Goal: Register for event/course

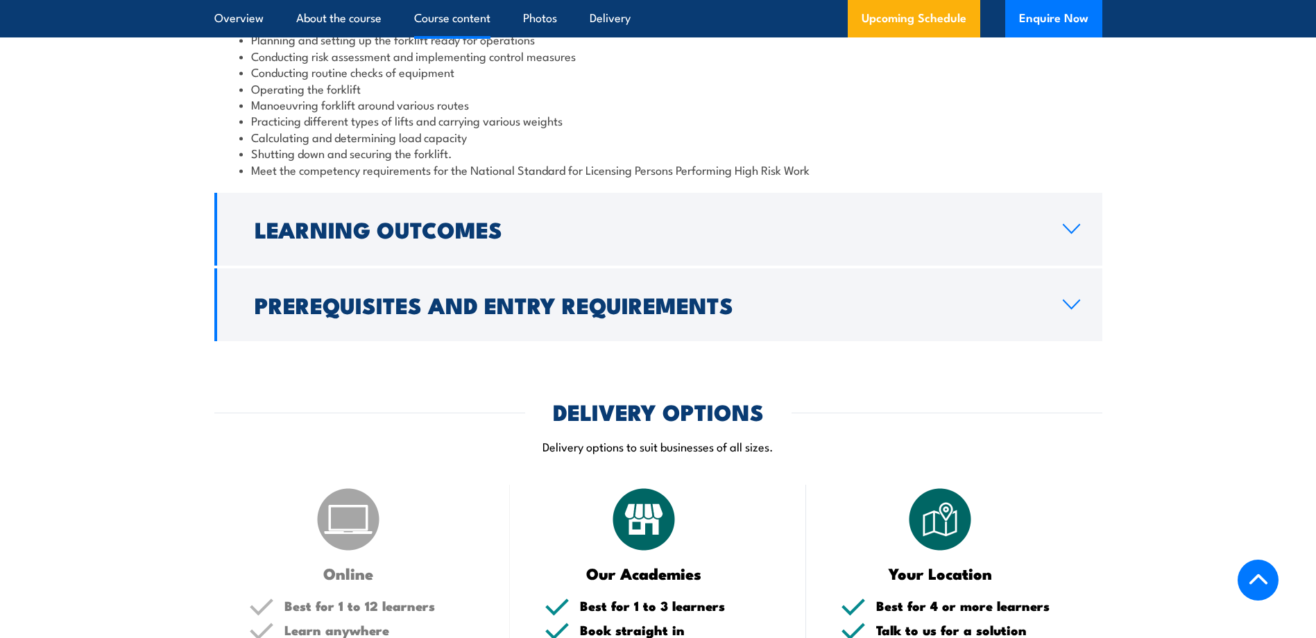
scroll to position [1387, 0]
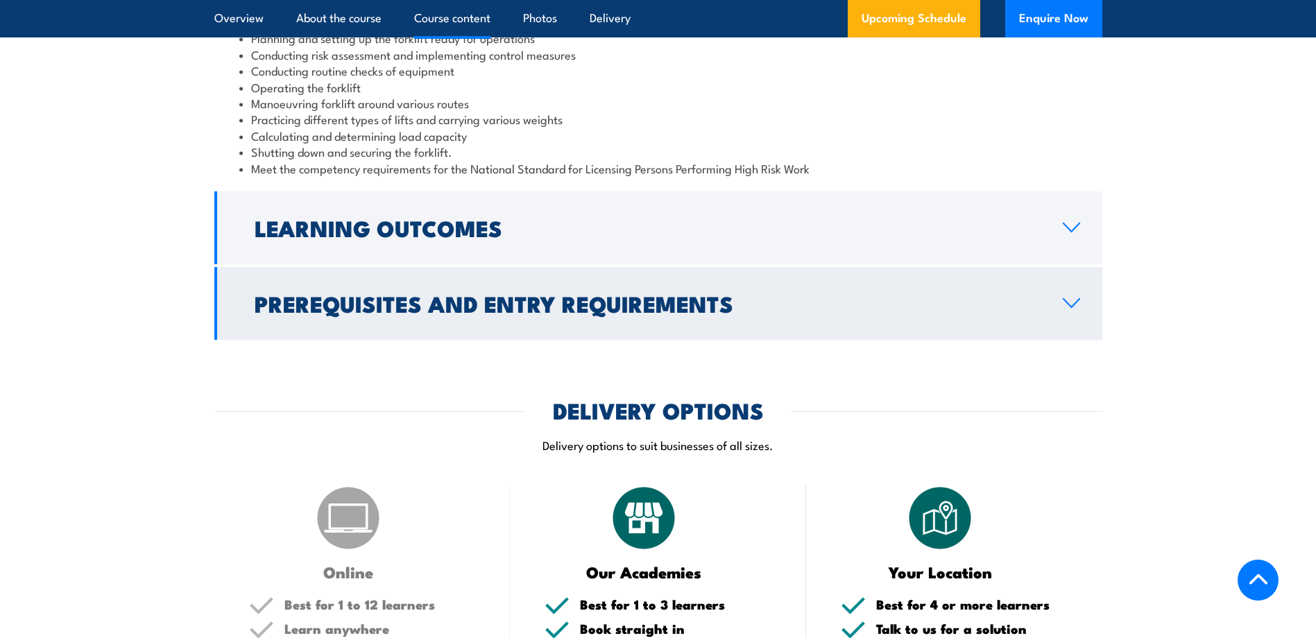
click at [558, 300] on h2 "Prerequisites and Entry Requirements" at bounding box center [648, 302] width 786 height 19
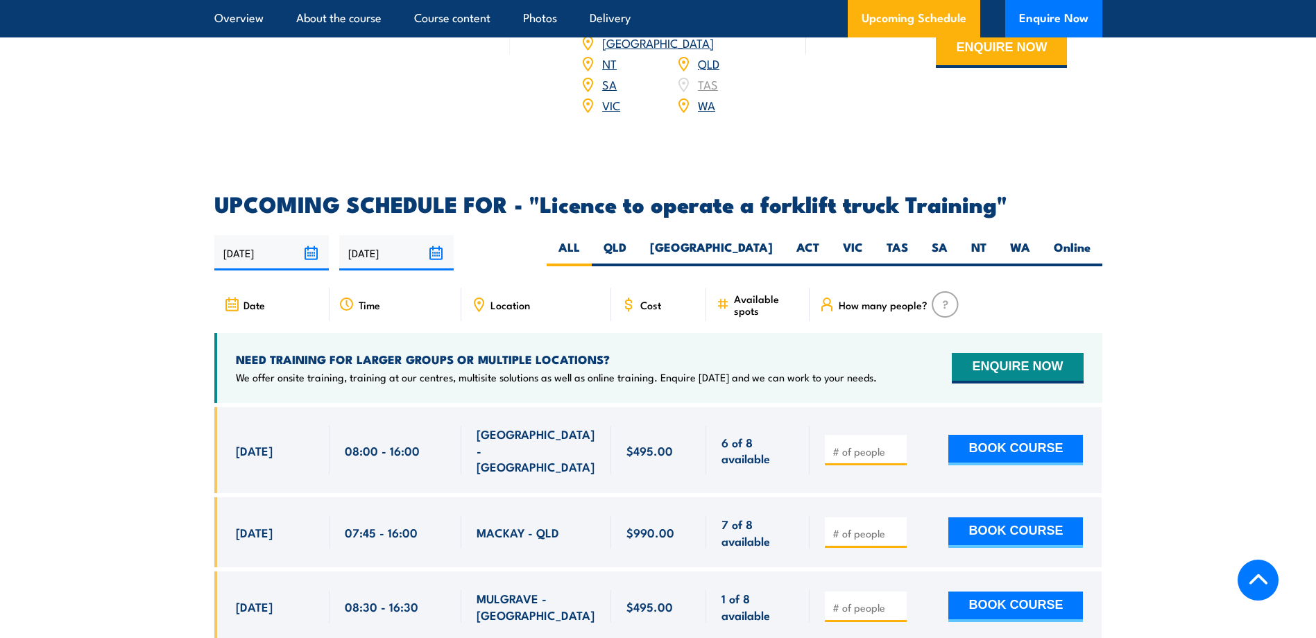
scroll to position [2358, 0]
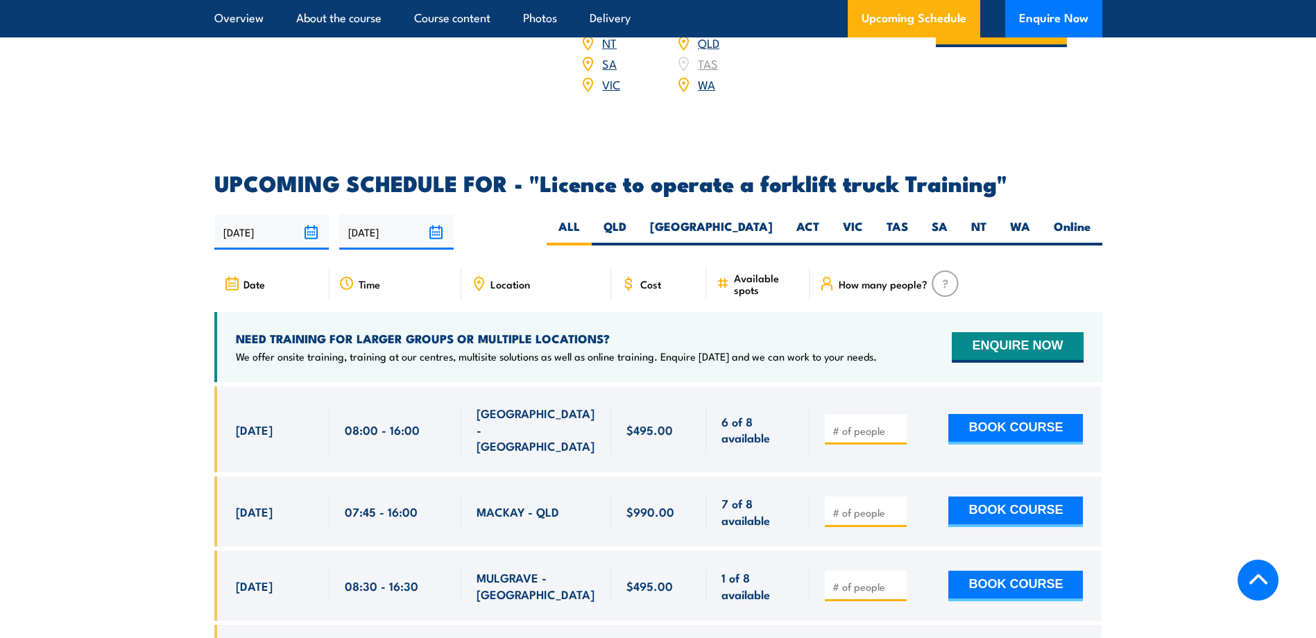
click at [511, 278] on span "Location" at bounding box center [510, 284] width 40 height 12
click at [486, 276] on div "Location" at bounding box center [536, 283] width 150 height 33
click at [520, 278] on span "Location" at bounding box center [510, 284] width 40 height 12
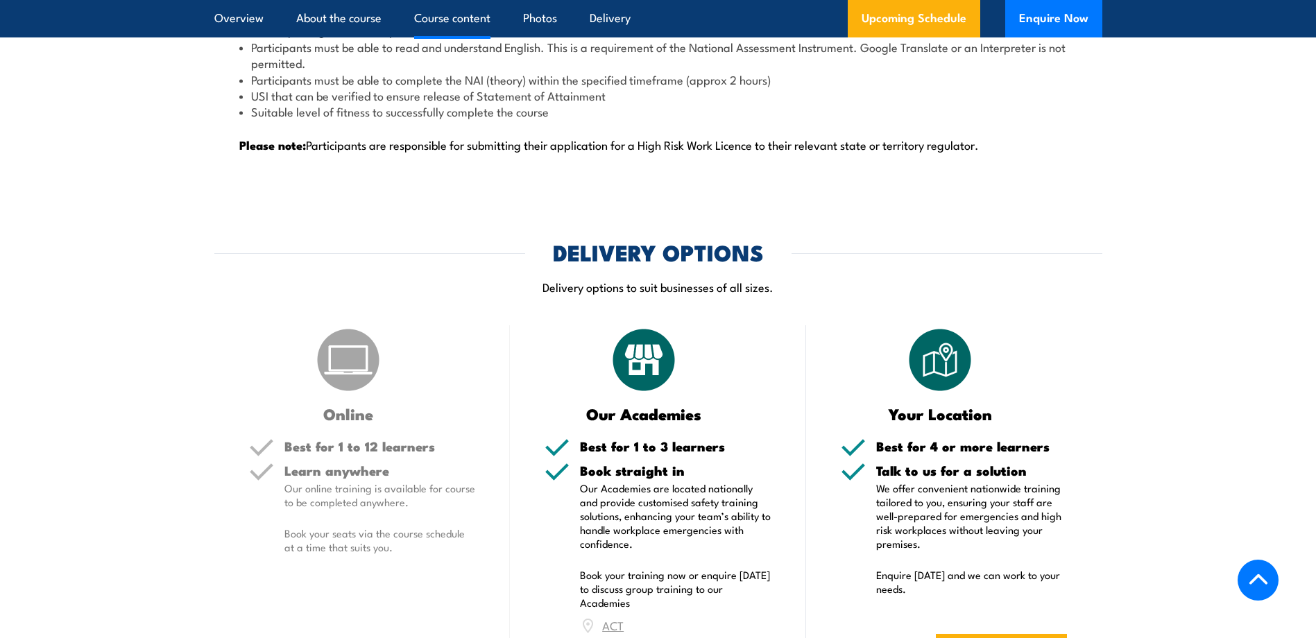
scroll to position [2220, 0]
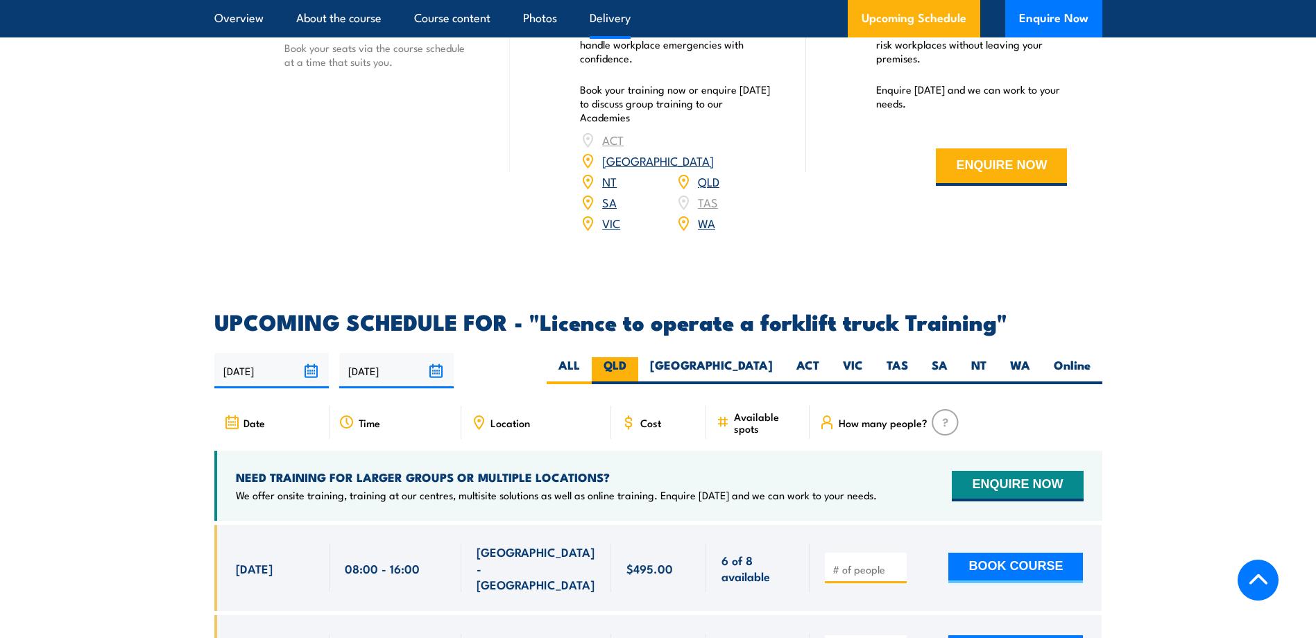
click at [638, 357] on label "QLD" at bounding box center [615, 370] width 46 height 27
click at [635, 357] on input "QLD" at bounding box center [630, 361] width 9 height 9
radio input "true"
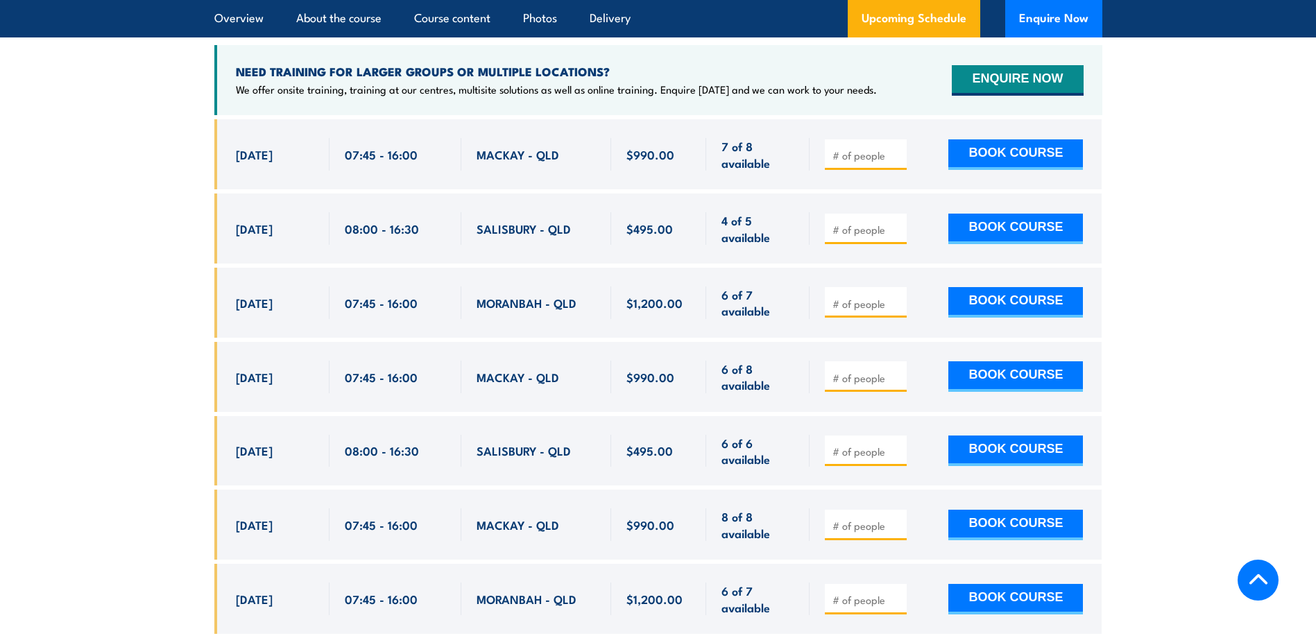
scroll to position [2460, 0]
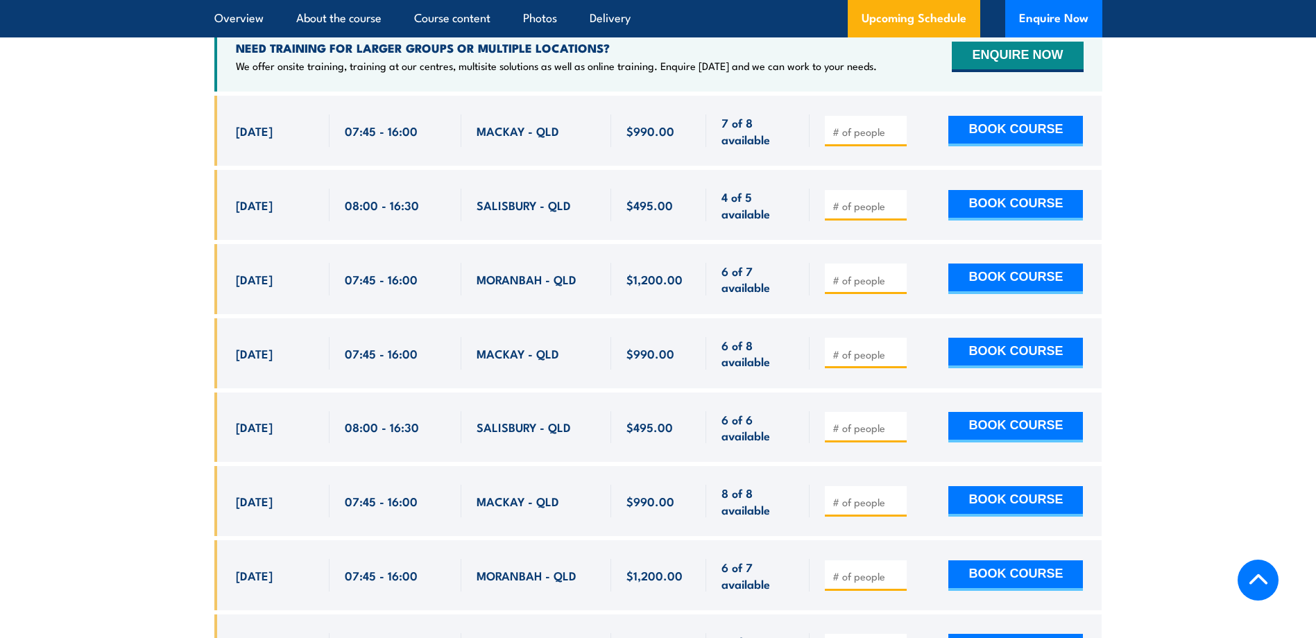
click at [524, 345] on span "MACKAY - QLD" at bounding box center [518, 353] width 83 height 16
drag, startPoint x: 662, startPoint y: 330, endPoint x: 626, endPoint y: 334, distance: 35.6
click at [626, 345] on span "$990.00" at bounding box center [650, 353] width 48 height 16
drag, startPoint x: 626, startPoint y: 334, endPoint x: 709, endPoint y: 334, distance: 82.5
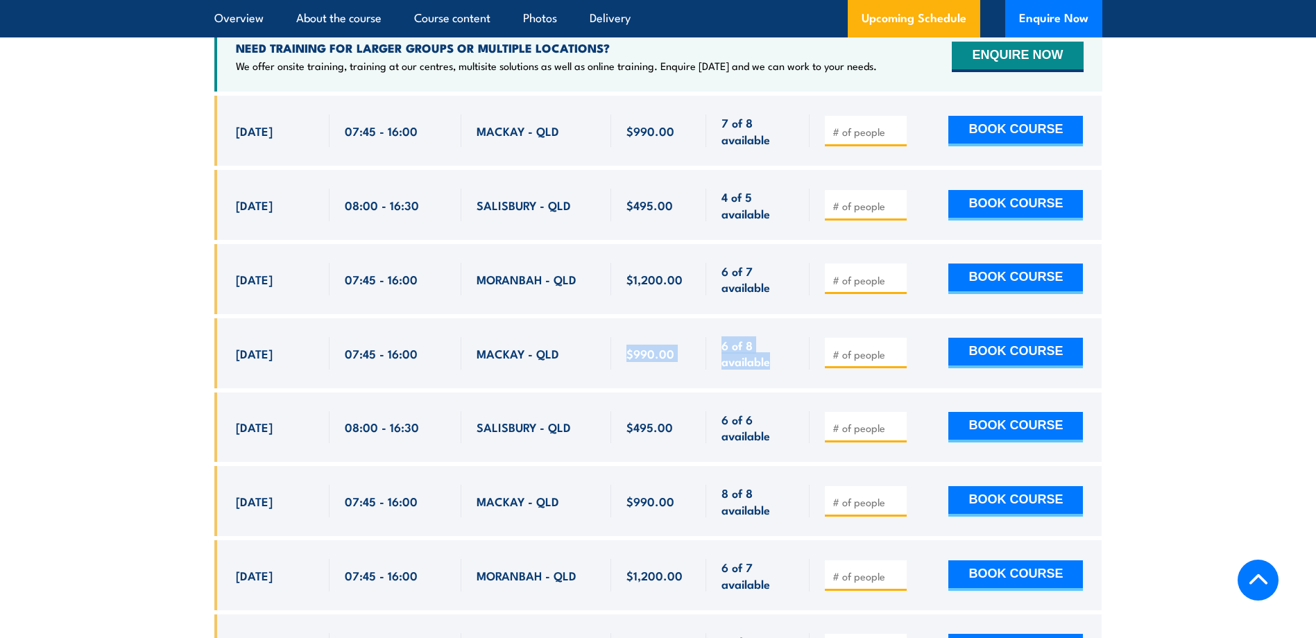
click at [709, 334] on div "[DATE] 07:45 - 07:45" at bounding box center [658, 353] width 888 height 70
click at [693, 335] on div "$990.00" at bounding box center [659, 353] width 96 height 70
drag, startPoint x: 683, startPoint y: 335, endPoint x: 620, endPoint y: 336, distance: 63.1
click at [620, 336] on div "$990.00" at bounding box center [659, 353] width 96 height 70
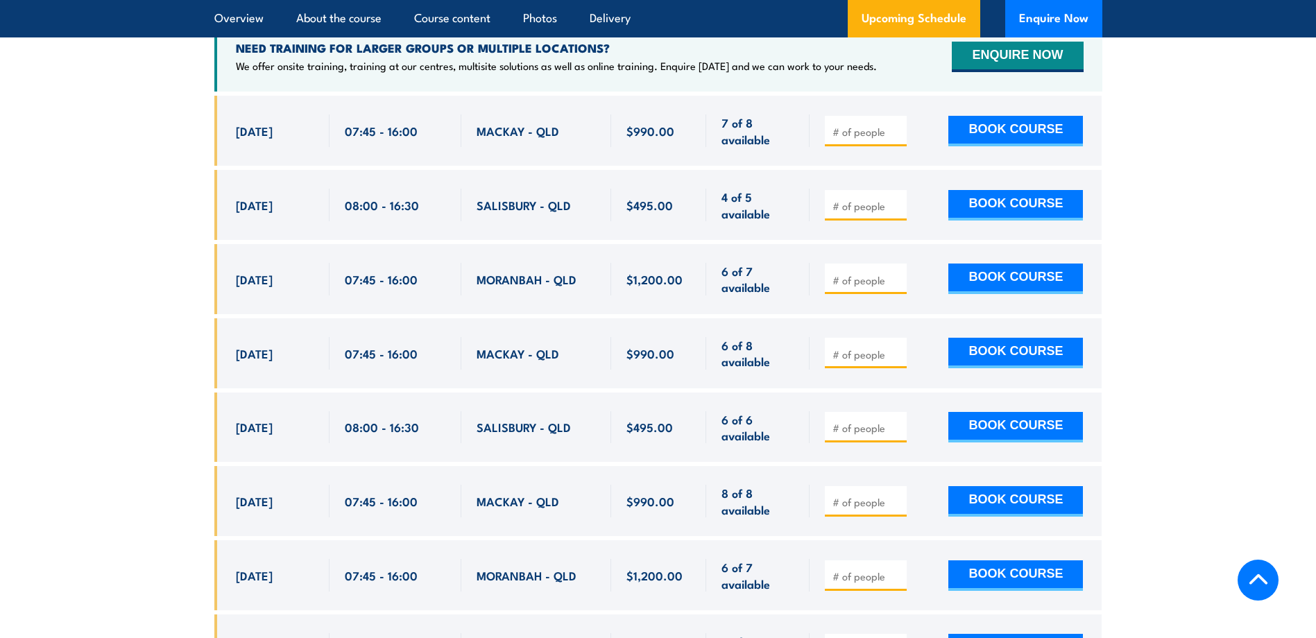
drag, startPoint x: 266, startPoint y: 327, endPoint x: 524, endPoint y: 328, distance: 257.3
click at [524, 328] on div "[DATE] 07:45 - 07:45" at bounding box center [658, 353] width 888 height 70
click at [524, 345] on span "MACKAY - QLD" at bounding box center [518, 353] width 83 height 16
drag, startPoint x: 482, startPoint y: 483, endPoint x: 564, endPoint y: 479, distance: 82.0
click at [564, 485] on div "MACKAY - QLD" at bounding box center [536, 501] width 119 height 33
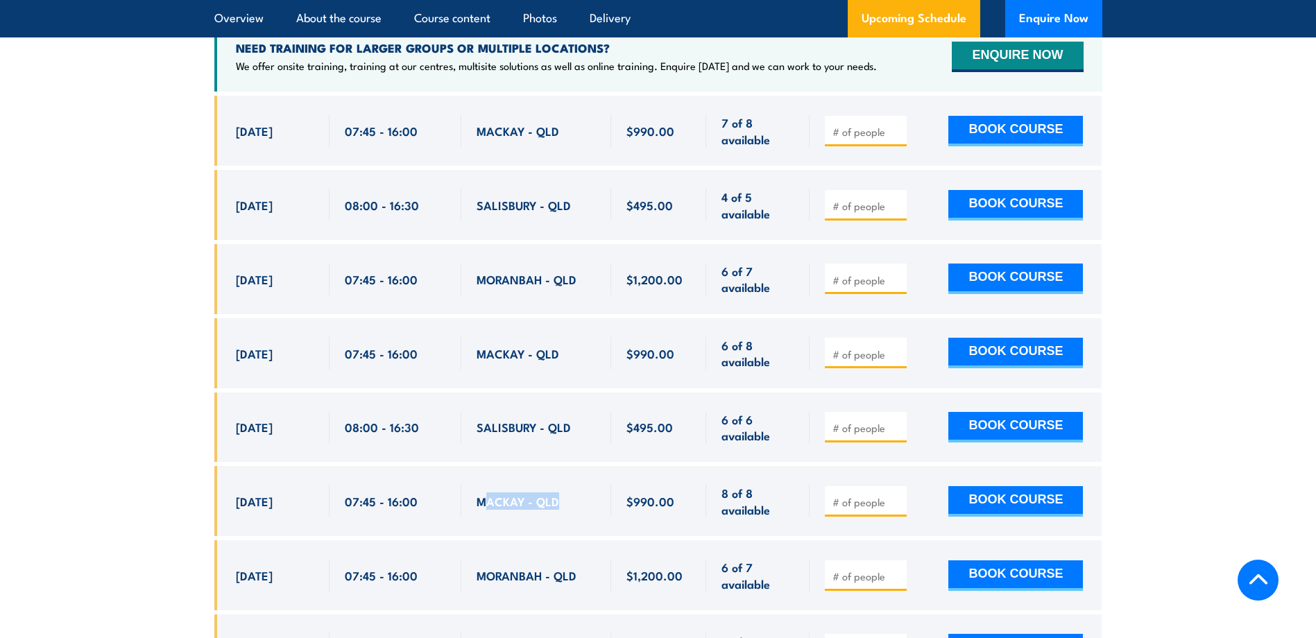
click at [564, 485] on div "MACKAY - QLD" at bounding box center [536, 501] width 119 height 33
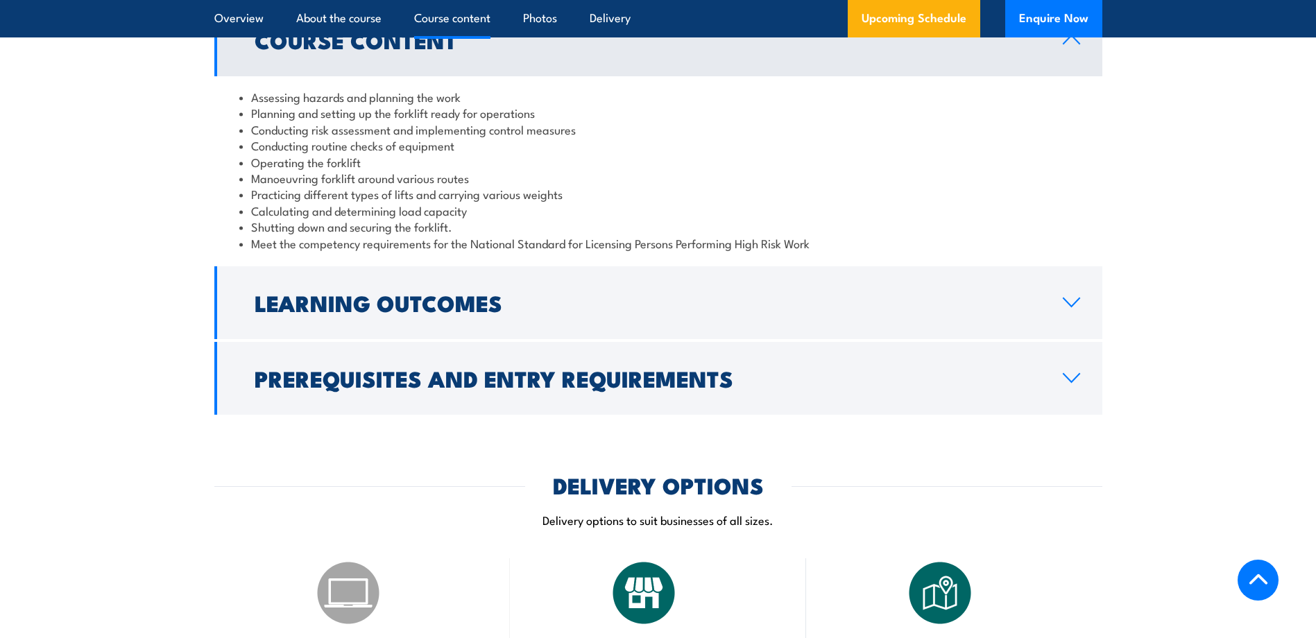
scroll to position [1281, 0]
